Goal: Transaction & Acquisition: Purchase product/service

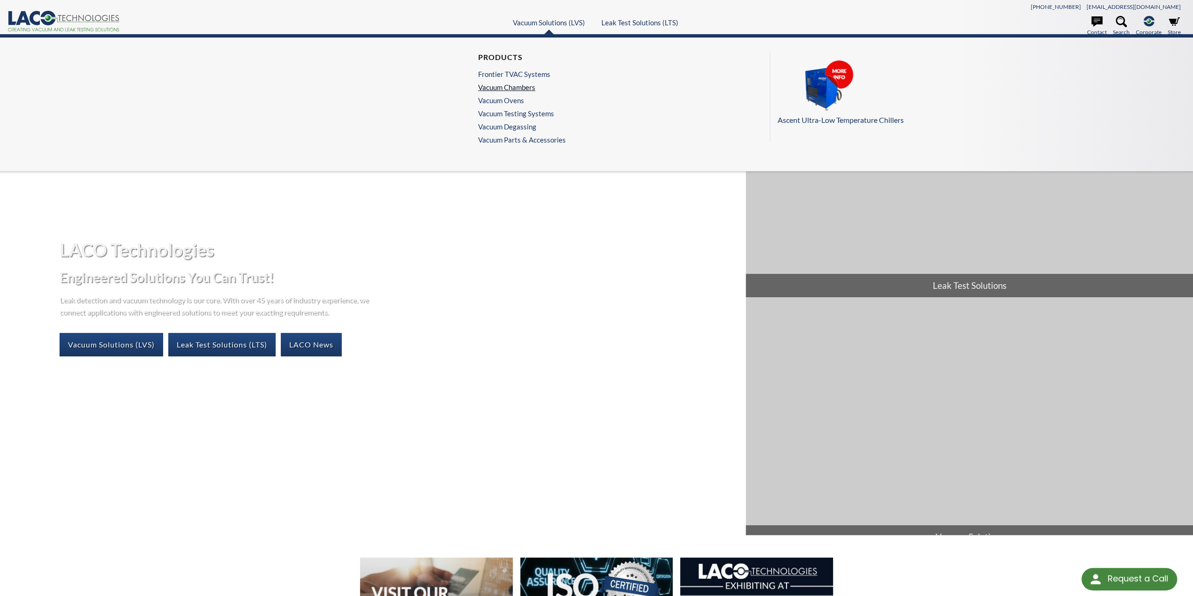
click at [519, 83] on link "Vacuum Chambers" at bounding box center [519, 87] width 83 height 8
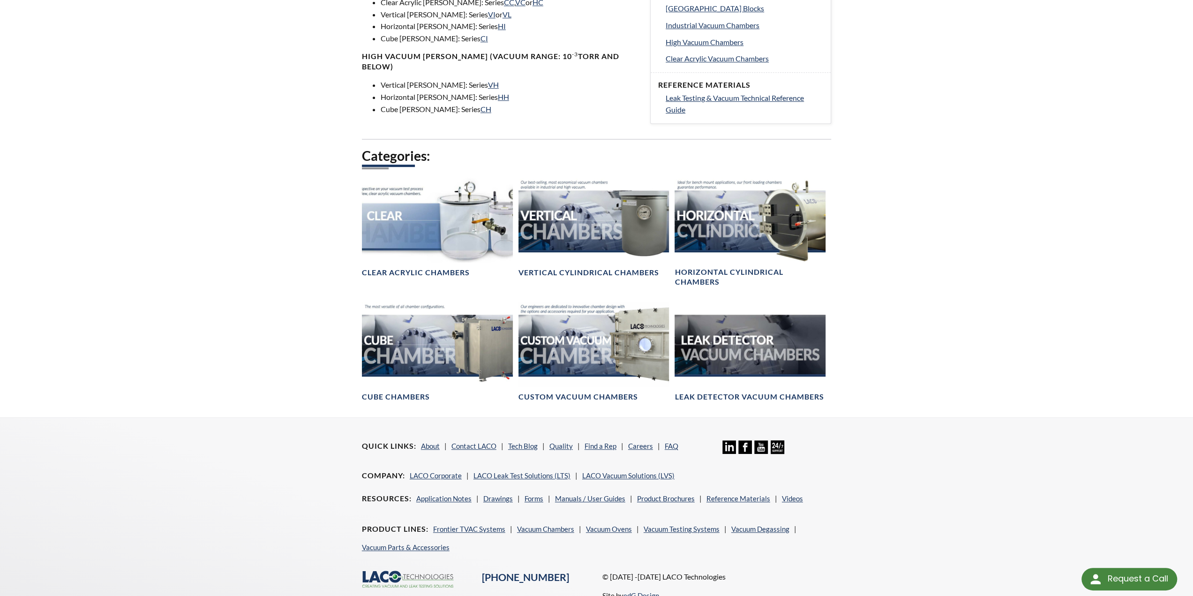
scroll to position [454, 0]
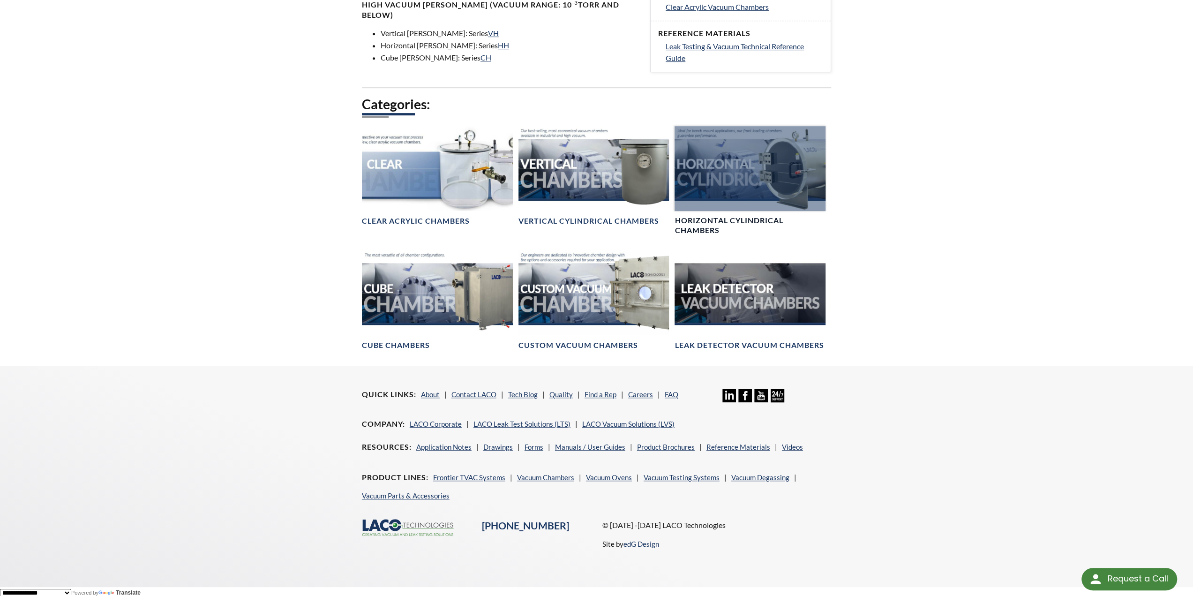
click at [753, 163] on div at bounding box center [750, 168] width 151 height 85
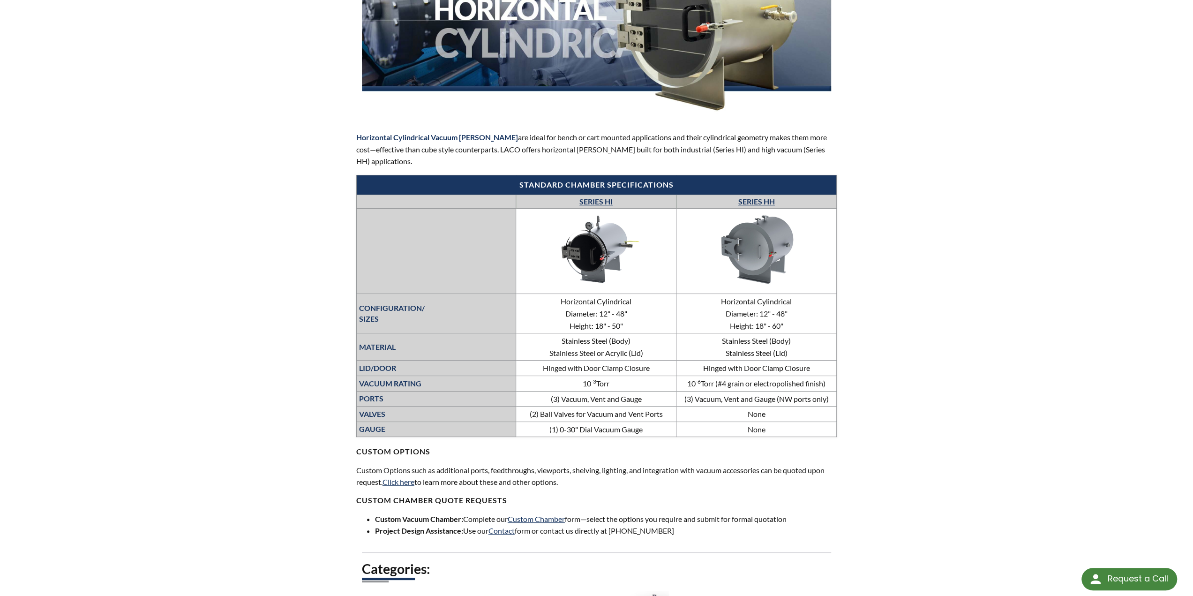
scroll to position [281, 0]
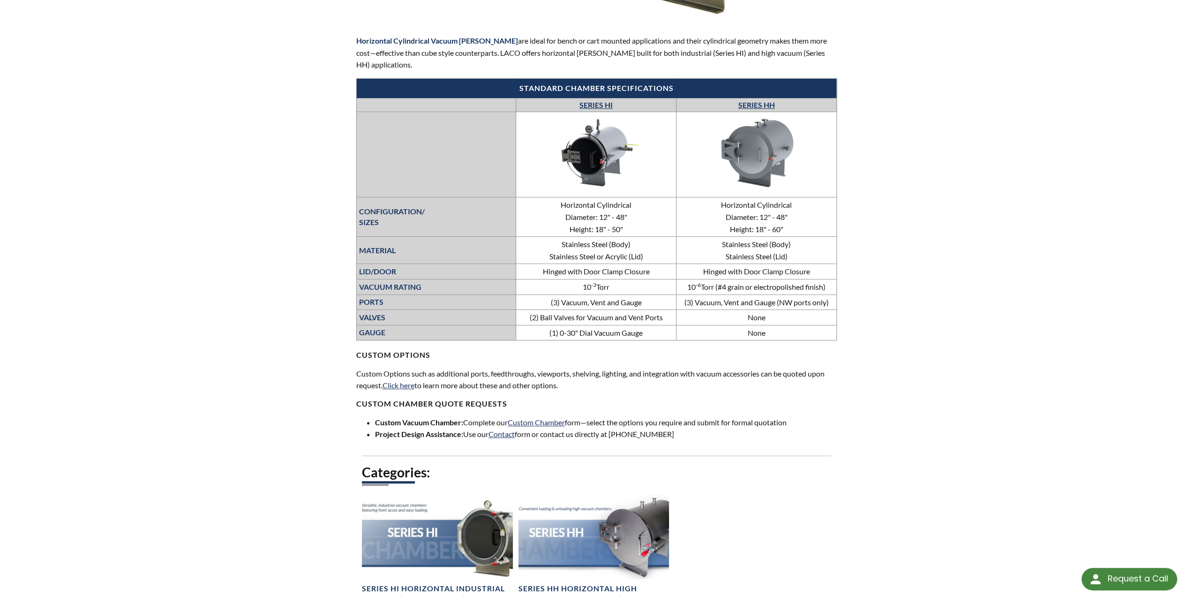
click at [580, 159] on img at bounding box center [596, 152] width 141 height 79
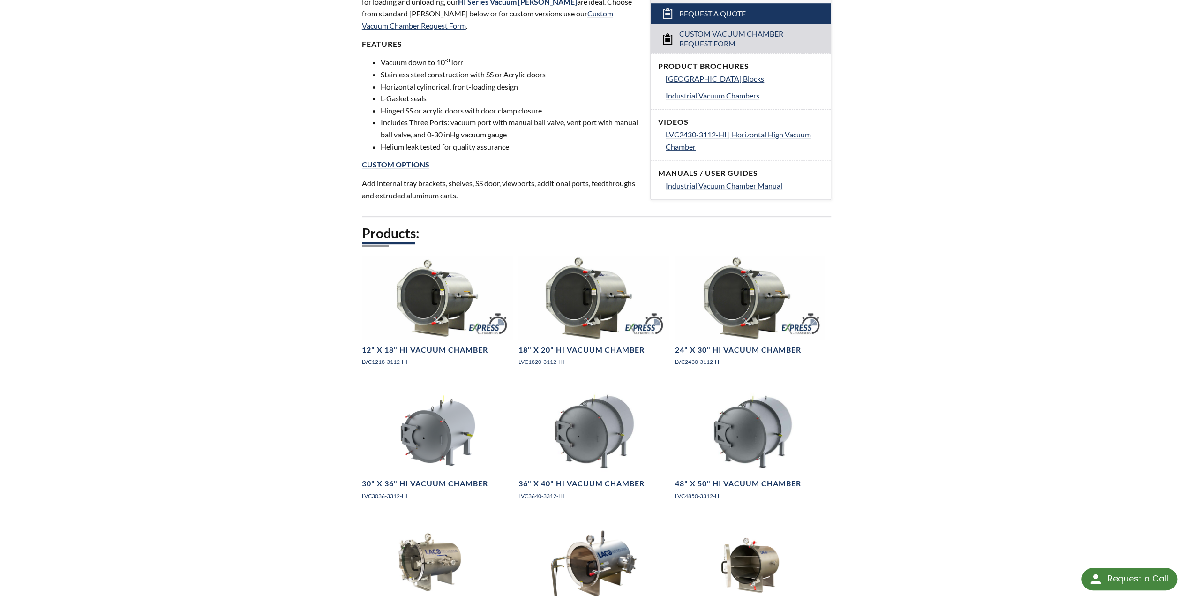
scroll to position [375, 0]
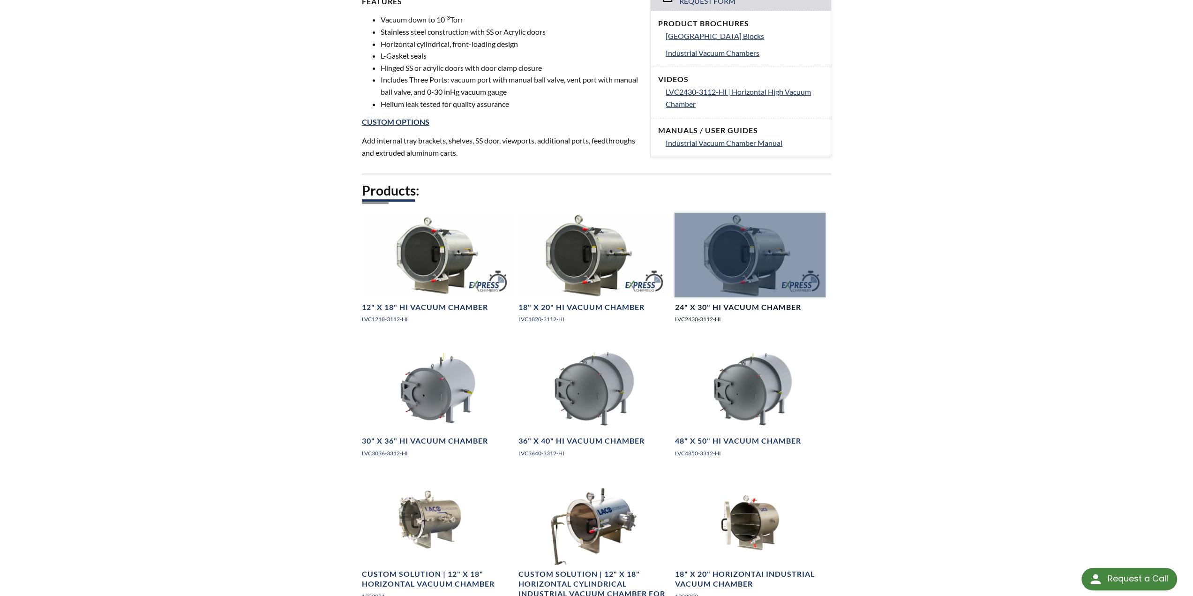
click at [766, 252] on div at bounding box center [750, 255] width 151 height 85
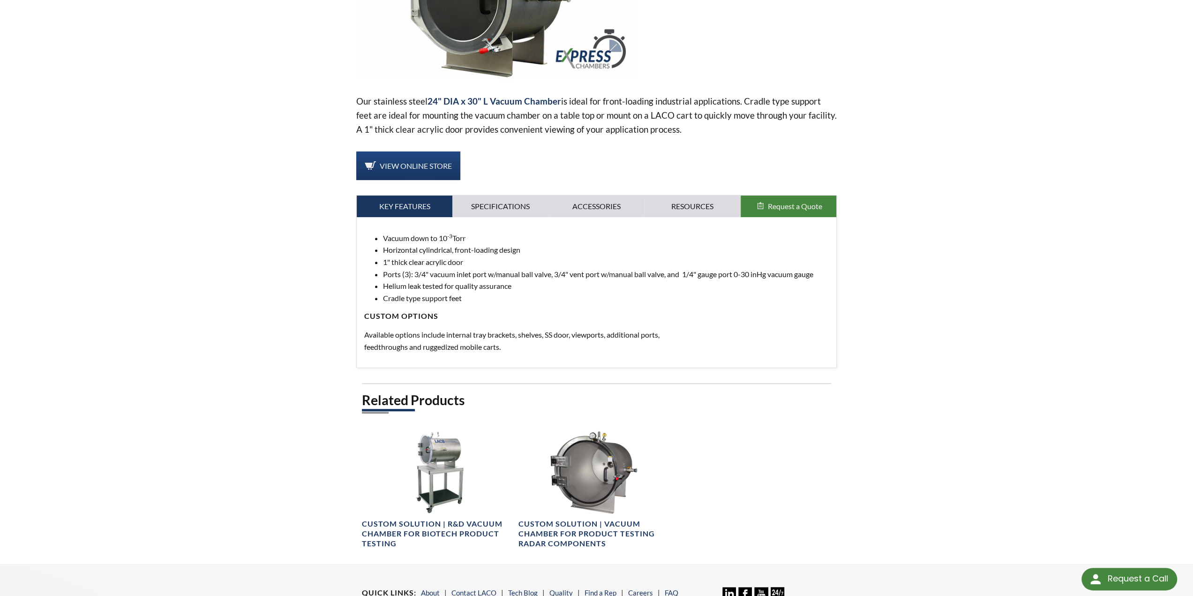
scroll to position [328, 0]
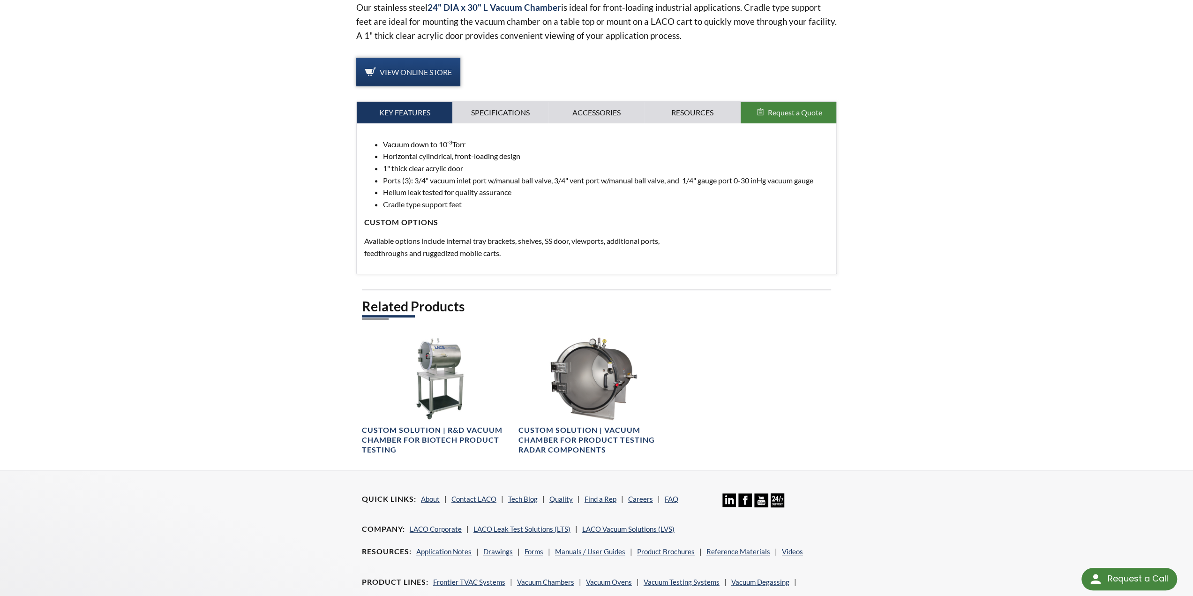
click at [438, 58] on link "View Online Store" at bounding box center [408, 72] width 104 height 29
